Goal: Task Accomplishment & Management: Complete application form

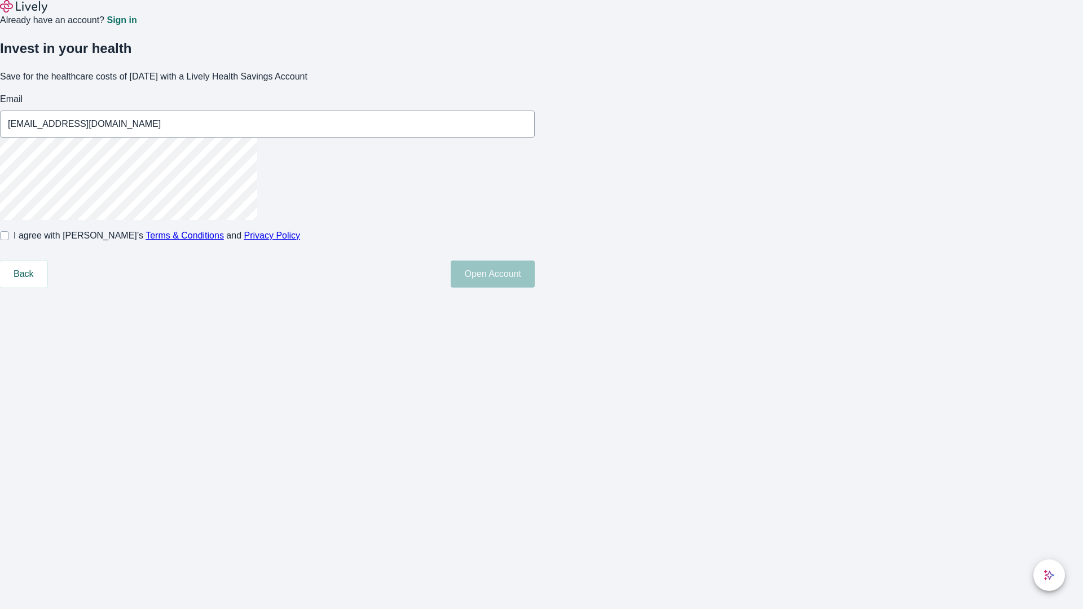
click at [9, 240] on input "I agree with Lively’s Terms & Conditions and Privacy Policy" at bounding box center [4, 235] width 9 height 9
checkbox input "true"
click at [535, 288] on button "Open Account" at bounding box center [493, 274] width 84 height 27
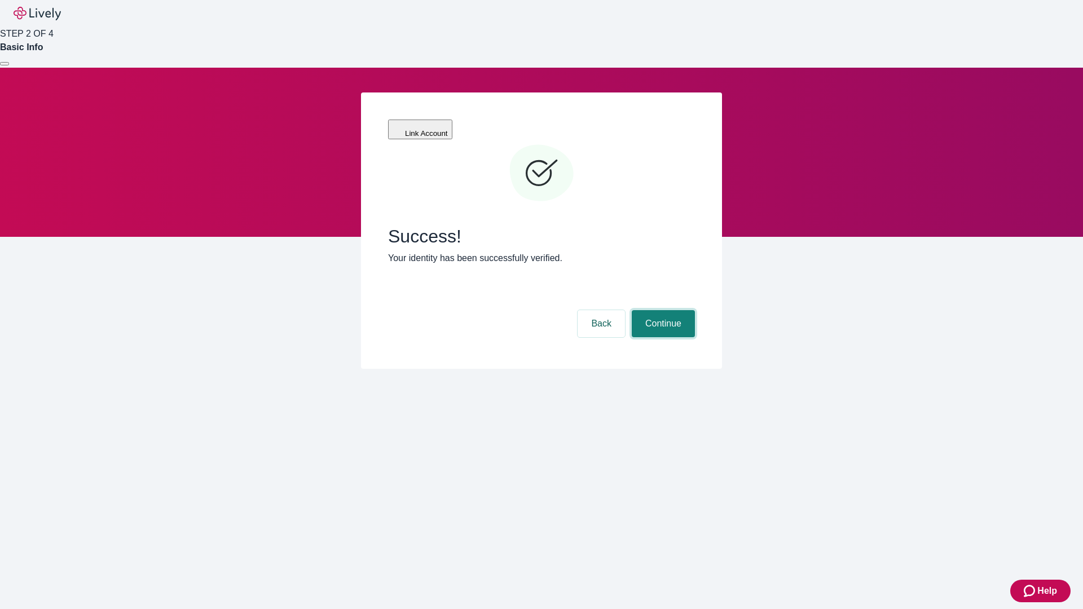
click at [661, 310] on button "Continue" at bounding box center [663, 323] width 63 height 27
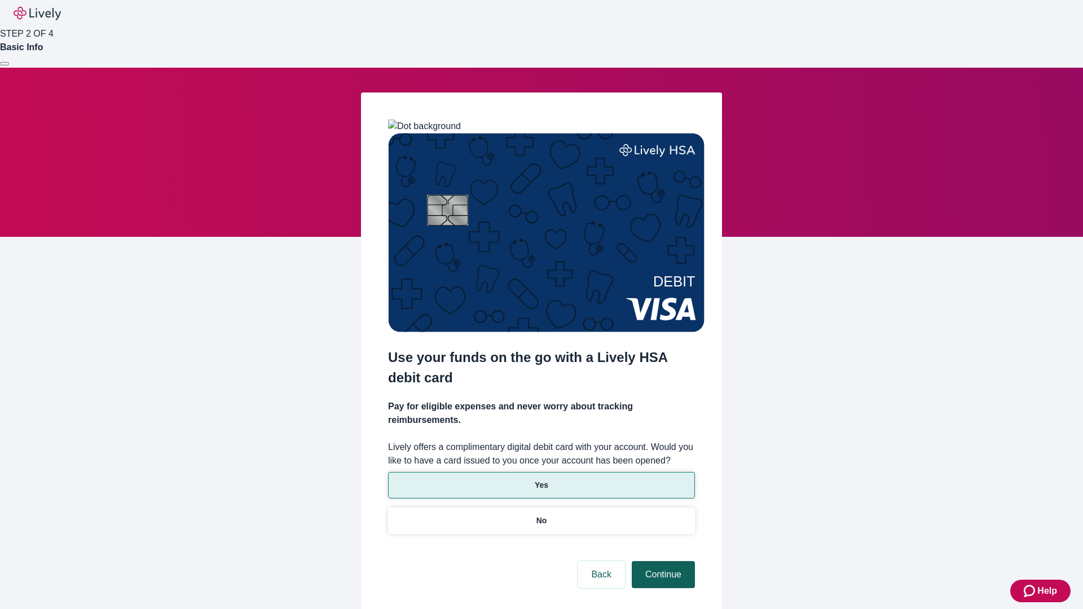
click at [541, 515] on p "No" at bounding box center [541, 521] width 11 height 12
click at [661, 561] on button "Continue" at bounding box center [663, 574] width 63 height 27
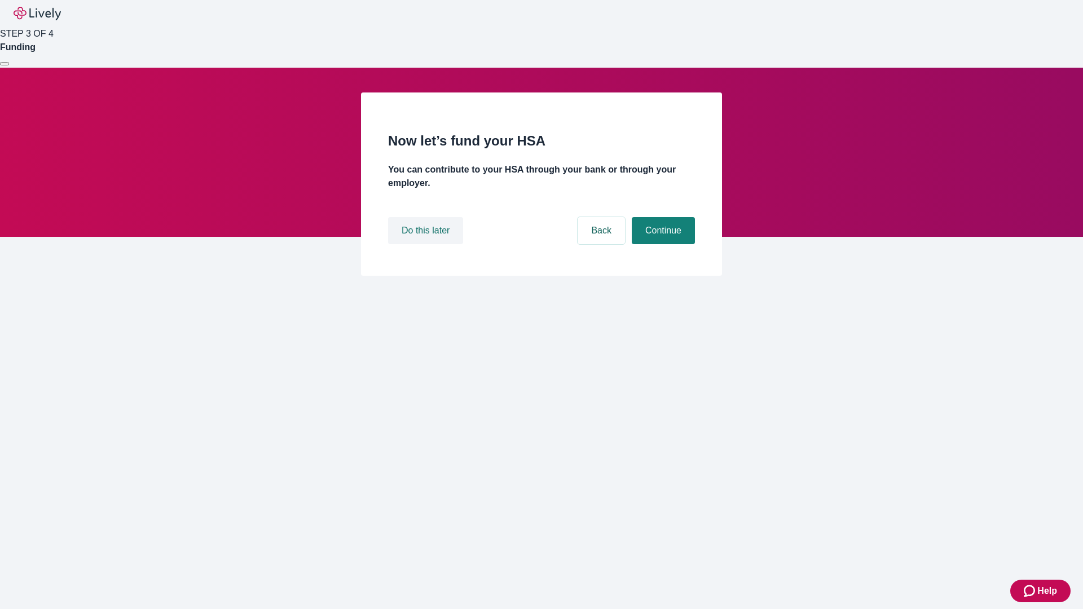
click at [427, 244] on button "Do this later" at bounding box center [425, 230] width 75 height 27
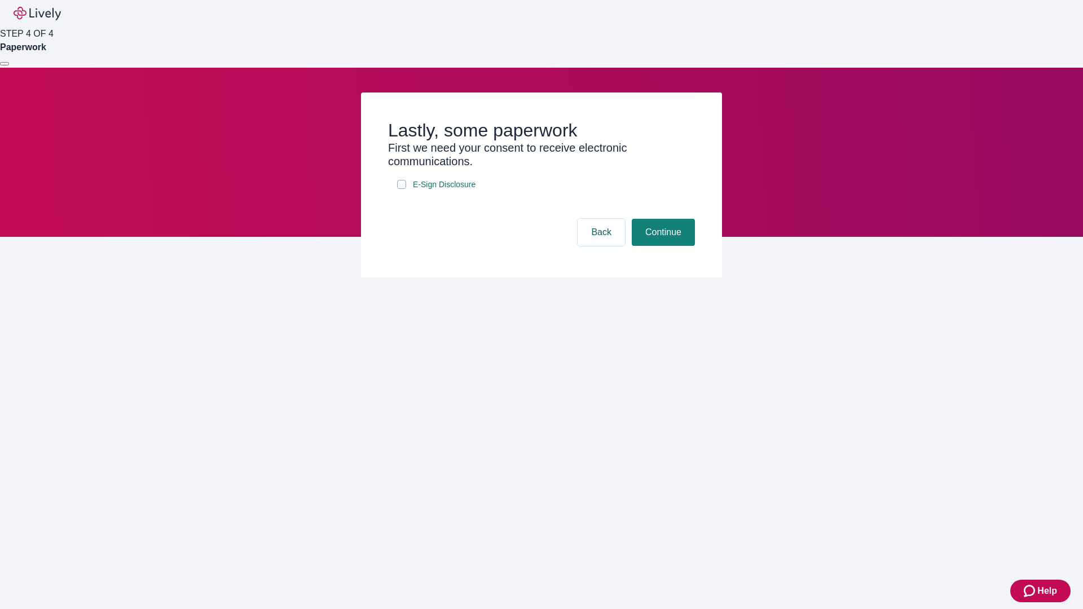
click at [401, 189] on input "E-Sign Disclosure" at bounding box center [401, 184] width 9 height 9
checkbox input "true"
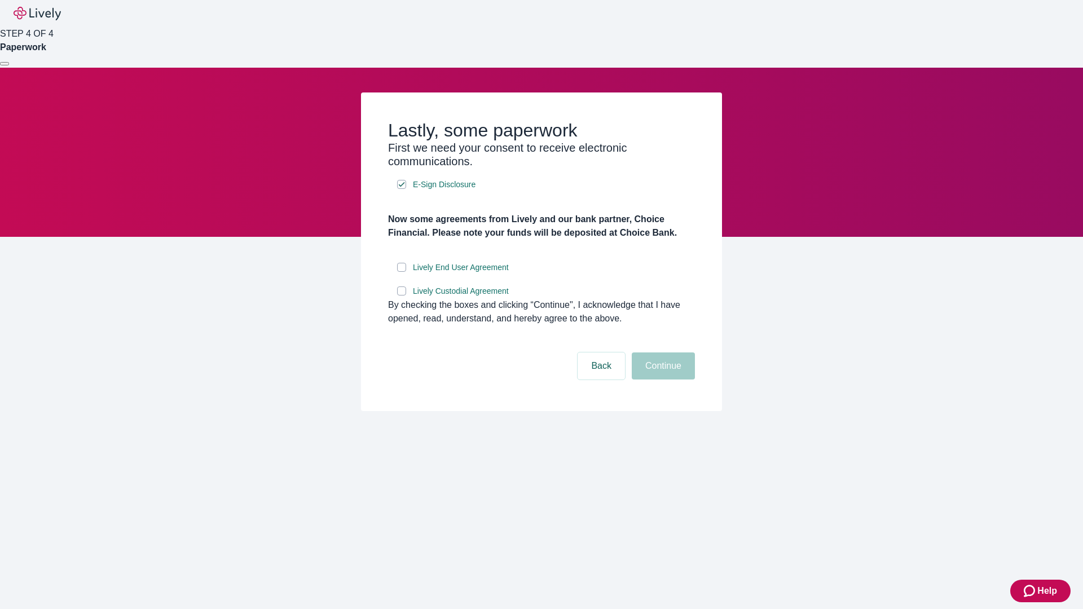
click at [401, 272] on input "Lively End User Agreement" at bounding box center [401, 267] width 9 height 9
checkbox input "true"
click at [401, 295] on input "Lively Custodial Agreement" at bounding box center [401, 290] width 9 height 9
checkbox input "true"
click at [661, 379] on button "Continue" at bounding box center [663, 365] width 63 height 27
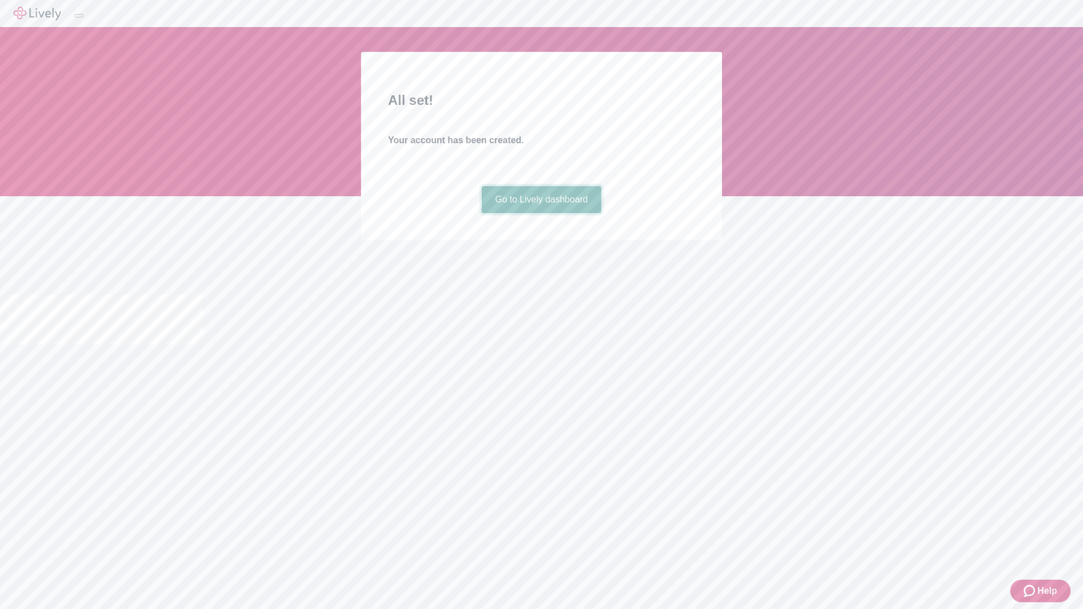
click at [541, 213] on link "Go to Lively dashboard" at bounding box center [542, 199] width 120 height 27
